Goal: Find contact information: Find contact information

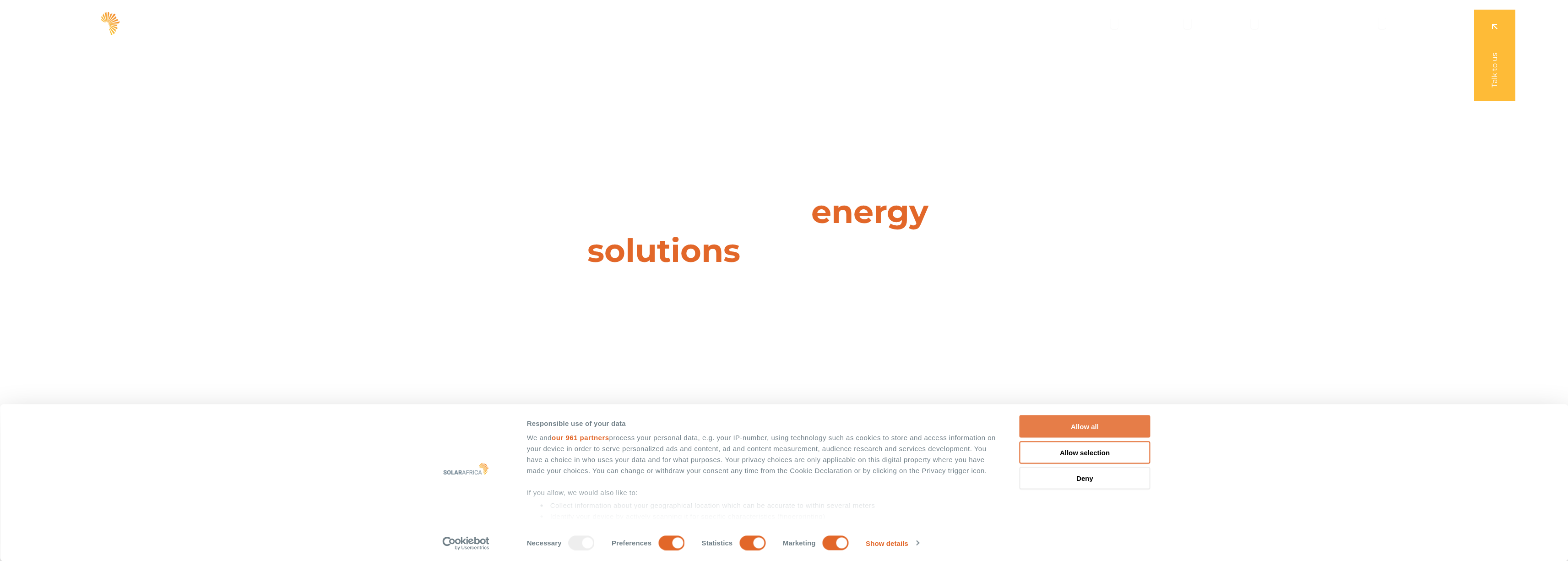
click at [1118, 429] on button "Allow all" at bounding box center [1085, 426] width 131 height 23
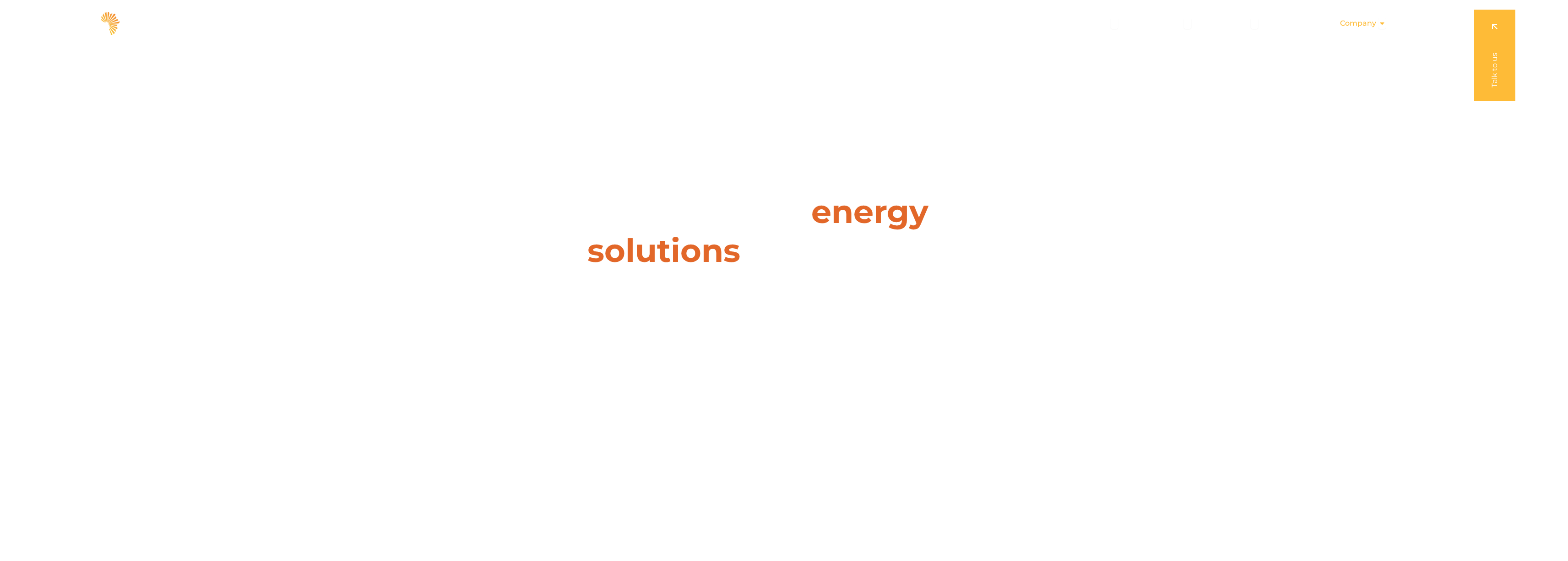
click at [1367, 24] on span "Company" at bounding box center [1357, 23] width 36 height 11
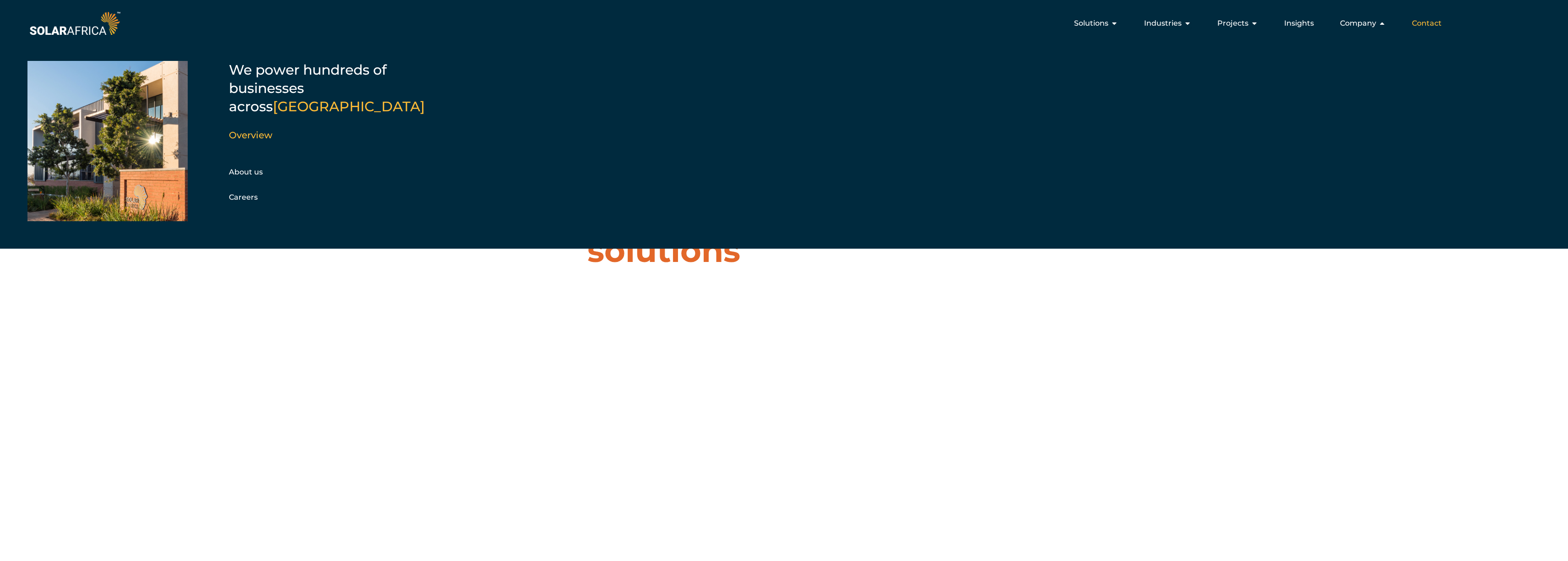
click at [1407, 21] on div "Contact" at bounding box center [1426, 23] width 44 height 18
click at [1414, 23] on span "Contact" at bounding box center [1427, 23] width 30 height 11
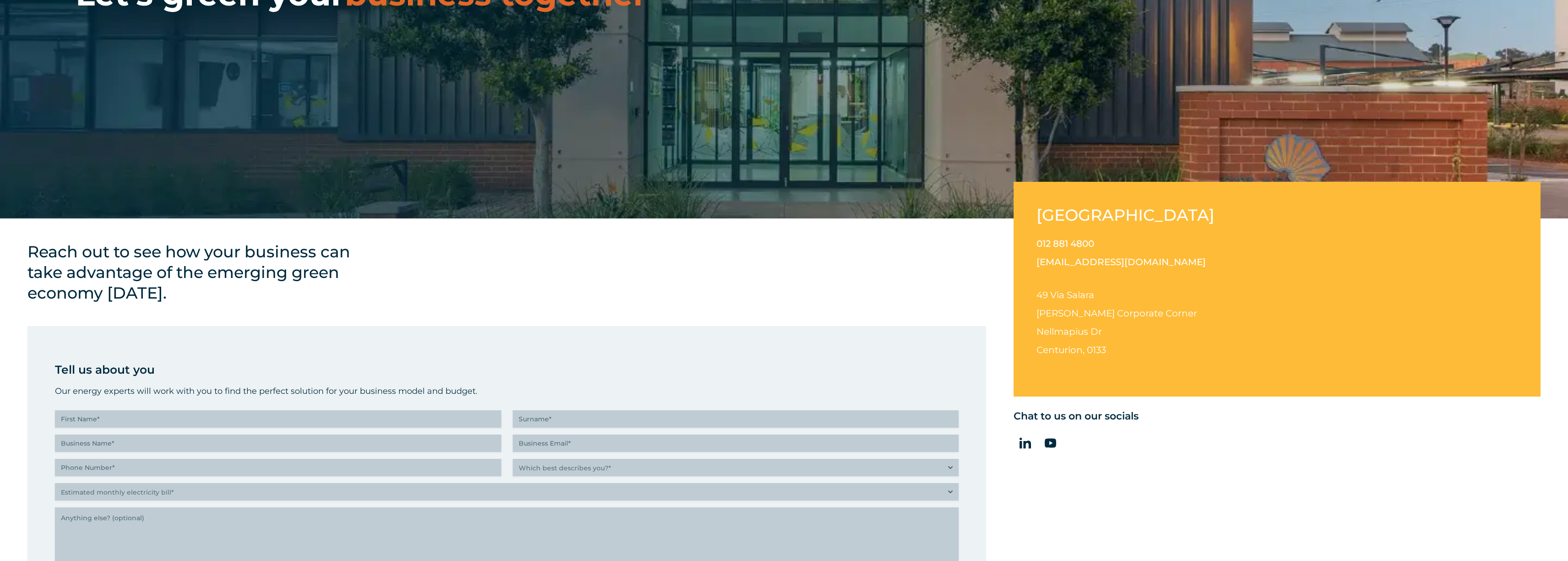
scroll to position [327, 0]
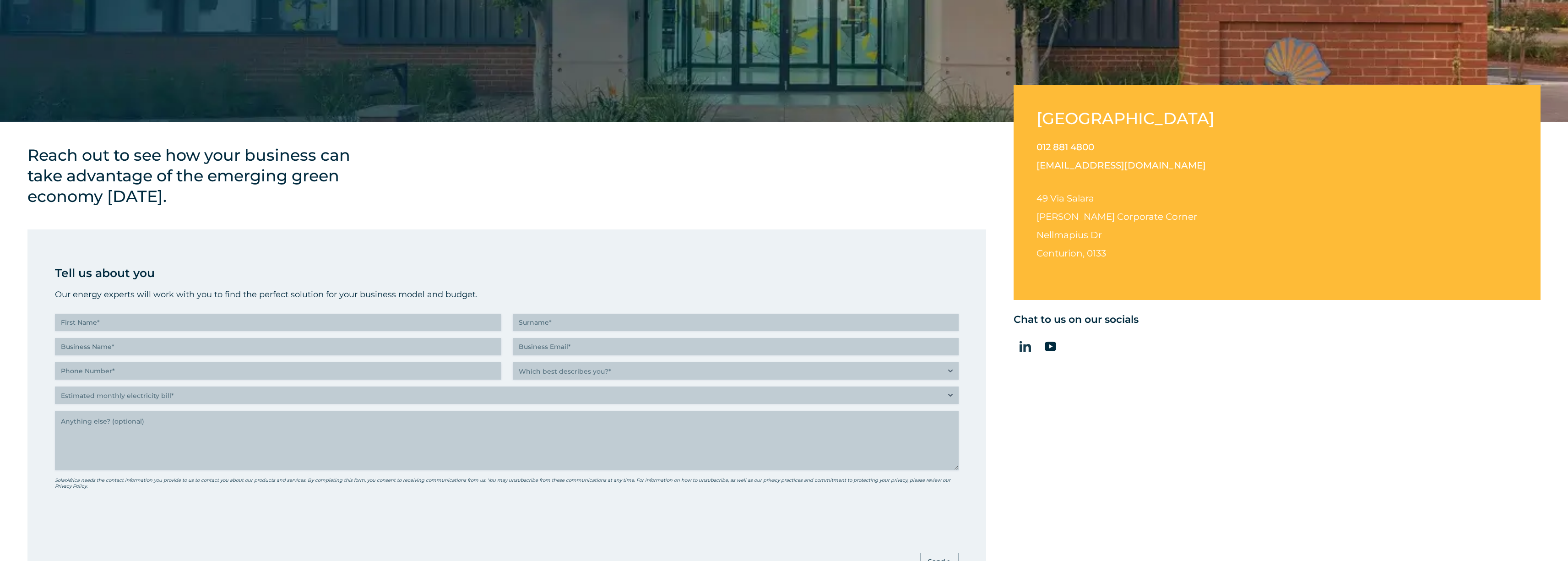
click at [1026, 348] on icon at bounding box center [1025, 347] width 12 height 12
